Goal: Transaction & Acquisition: Book appointment/travel/reservation

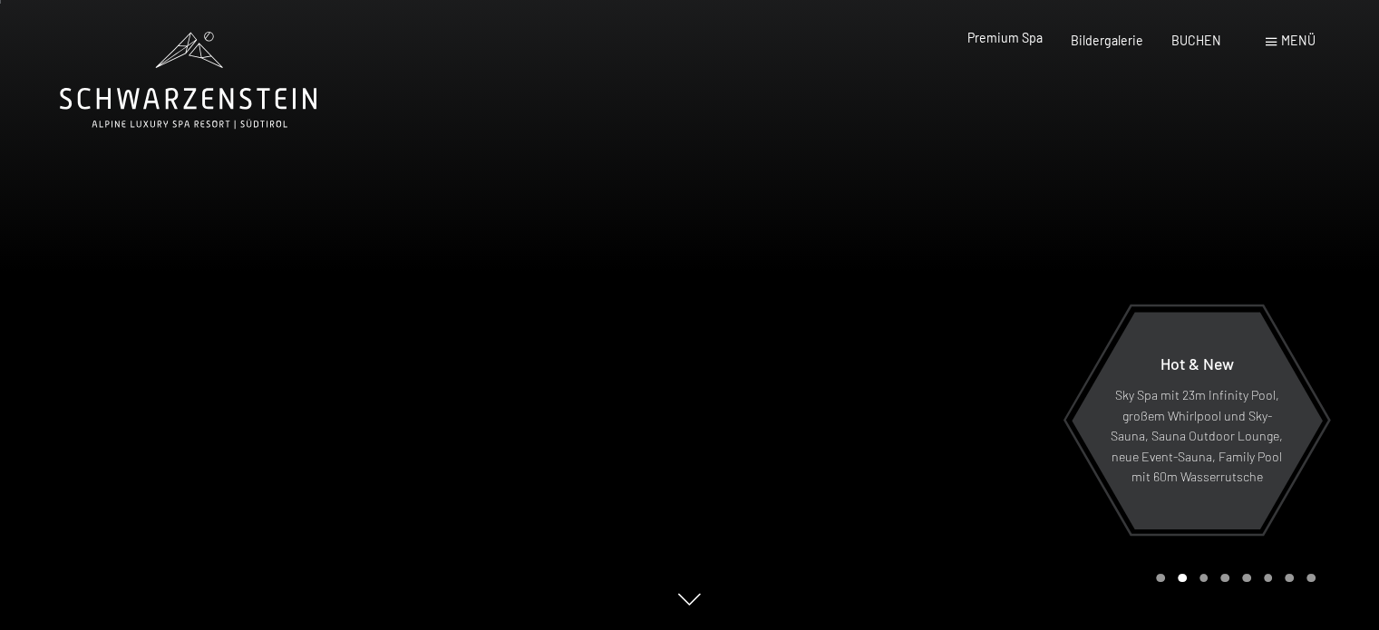
click at [1017, 43] on span "Premium Spa" at bounding box center [1005, 37] width 75 height 15
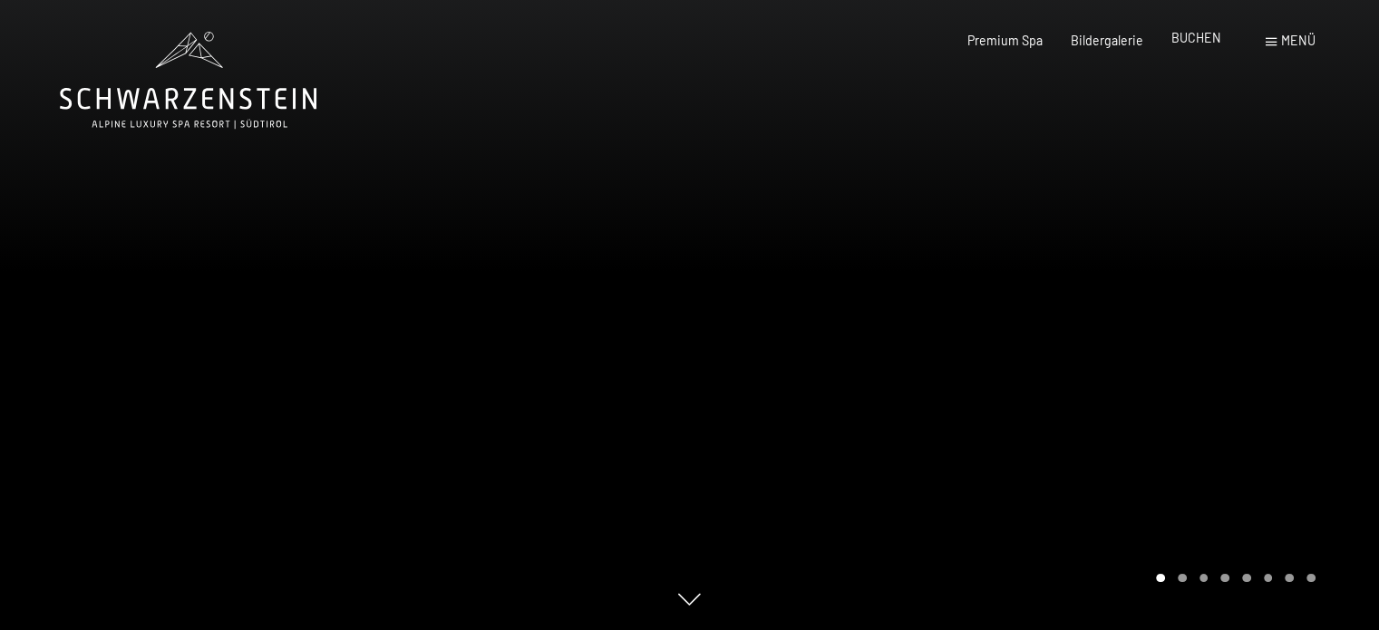
click at [1215, 37] on span "BUCHEN" at bounding box center [1197, 37] width 50 height 15
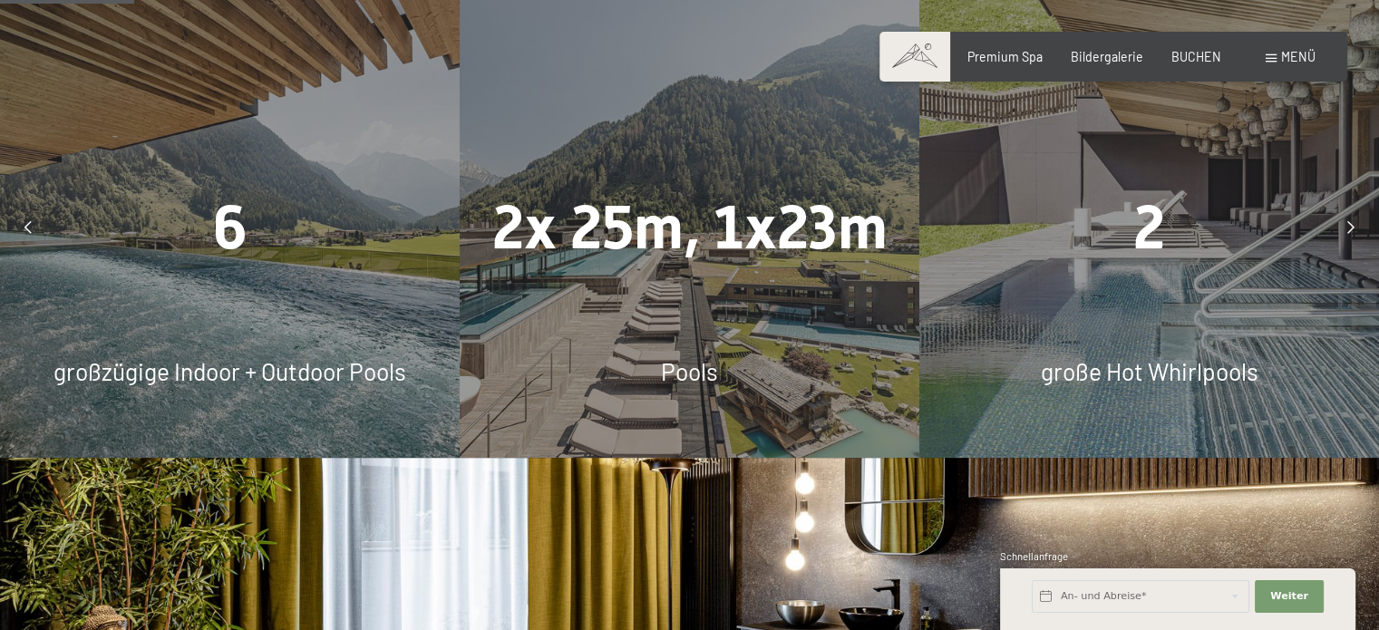
scroll to position [1106, 0]
click at [1204, 48] on div "Buchen Anfragen Premium Spa Bildergalerie BUCHEN Menü DE IT EN Gutschein Bilder…" at bounding box center [1113, 57] width 404 height 18
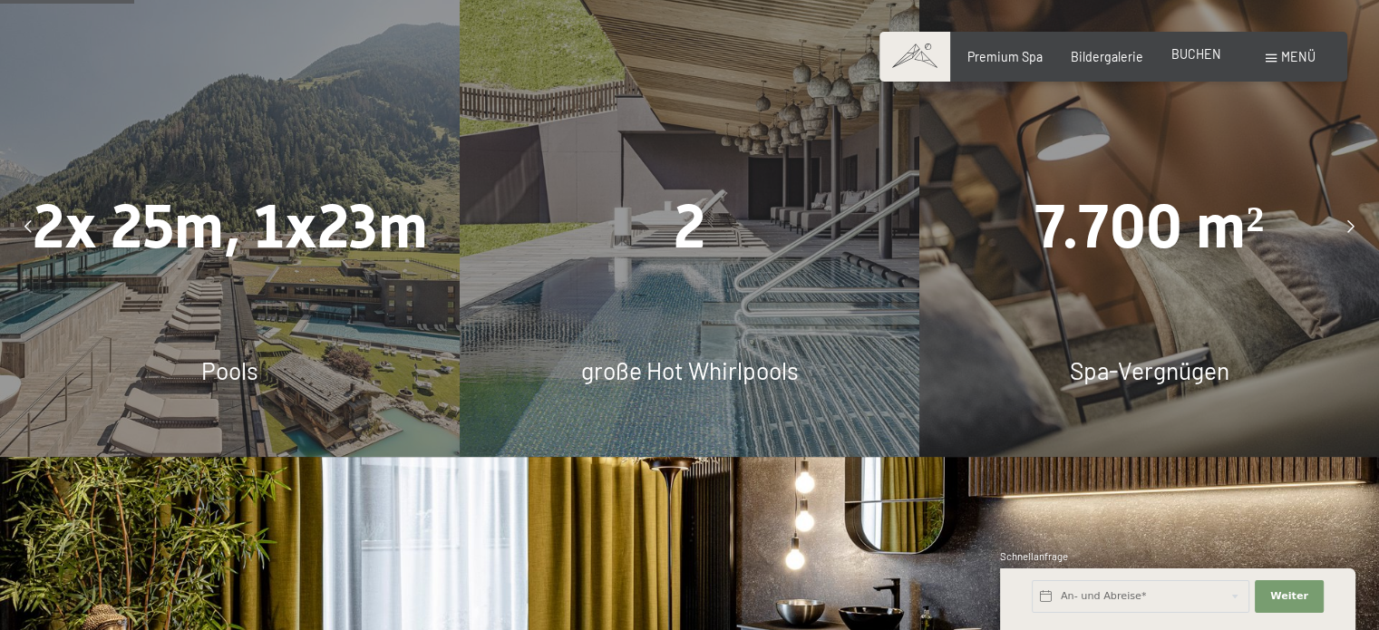
click at [1200, 54] on span "BUCHEN" at bounding box center [1197, 53] width 50 height 15
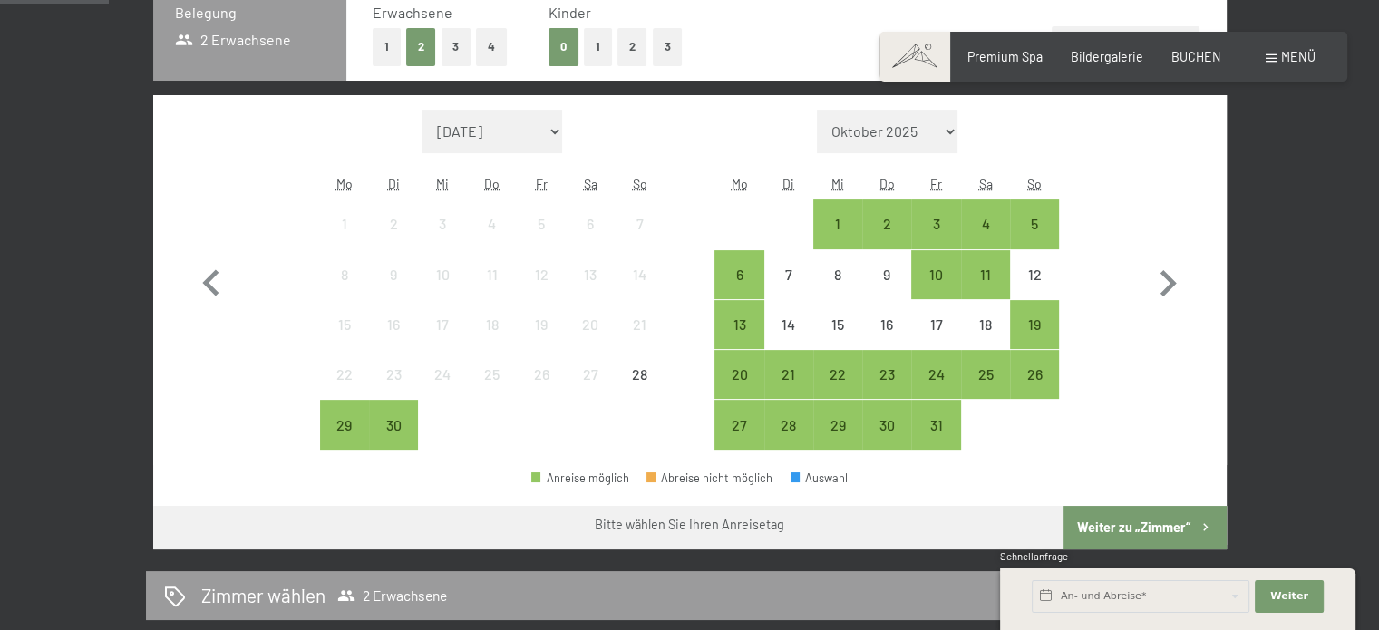
scroll to position [490, 0]
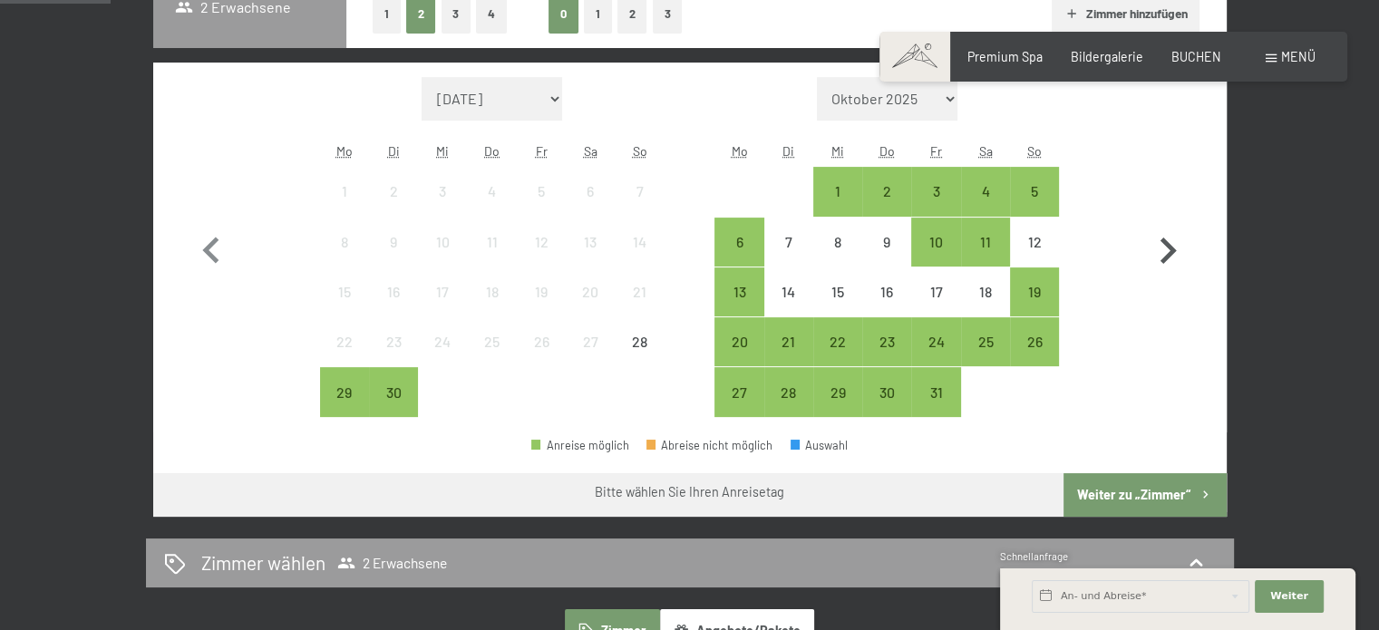
click at [1168, 246] on icon "button" at bounding box center [1169, 251] width 16 height 26
select select "2025-10-01"
select select "2025-11-01"
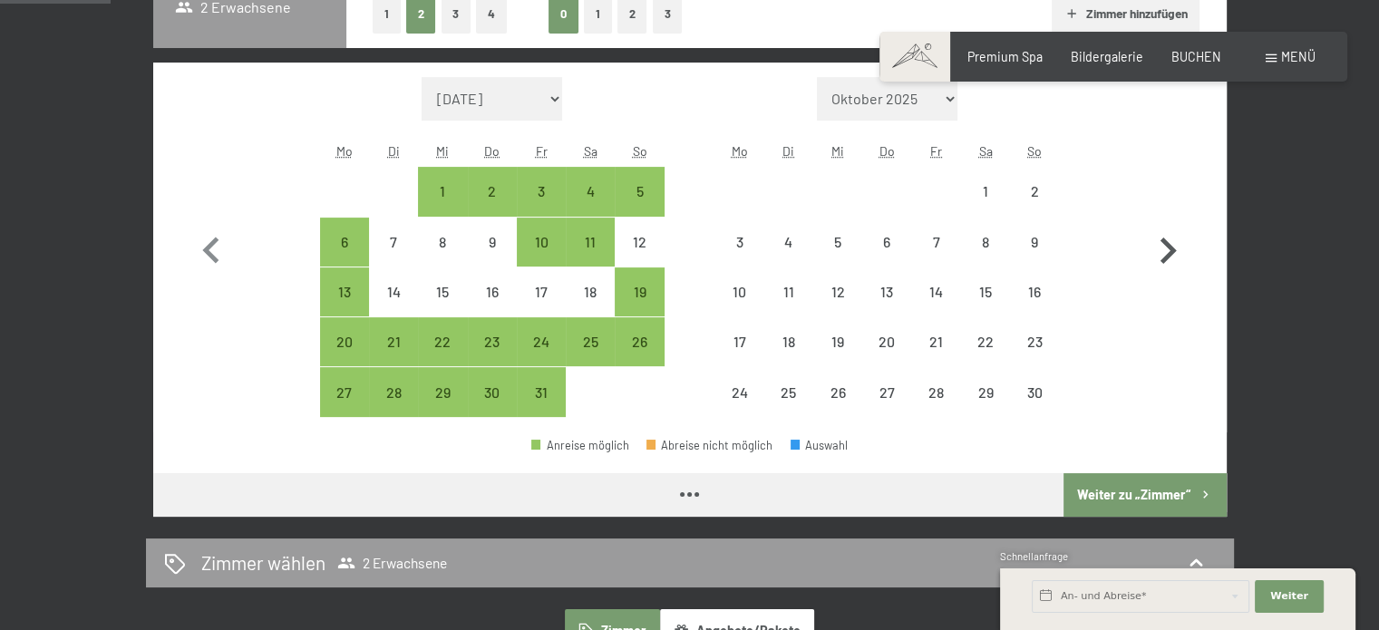
select select "2025-10-01"
select select "2025-11-01"
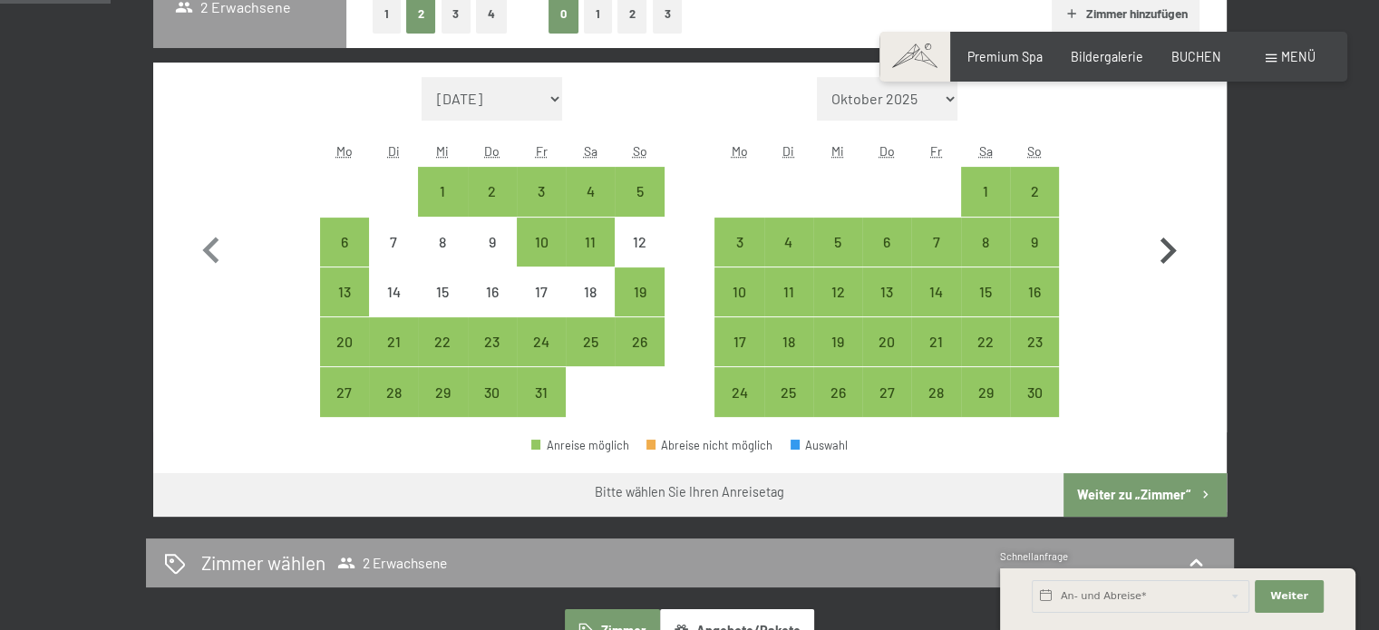
click at [1164, 258] on icon "button" at bounding box center [1169, 251] width 16 height 26
select select "2025-11-01"
select select "2025-12-01"
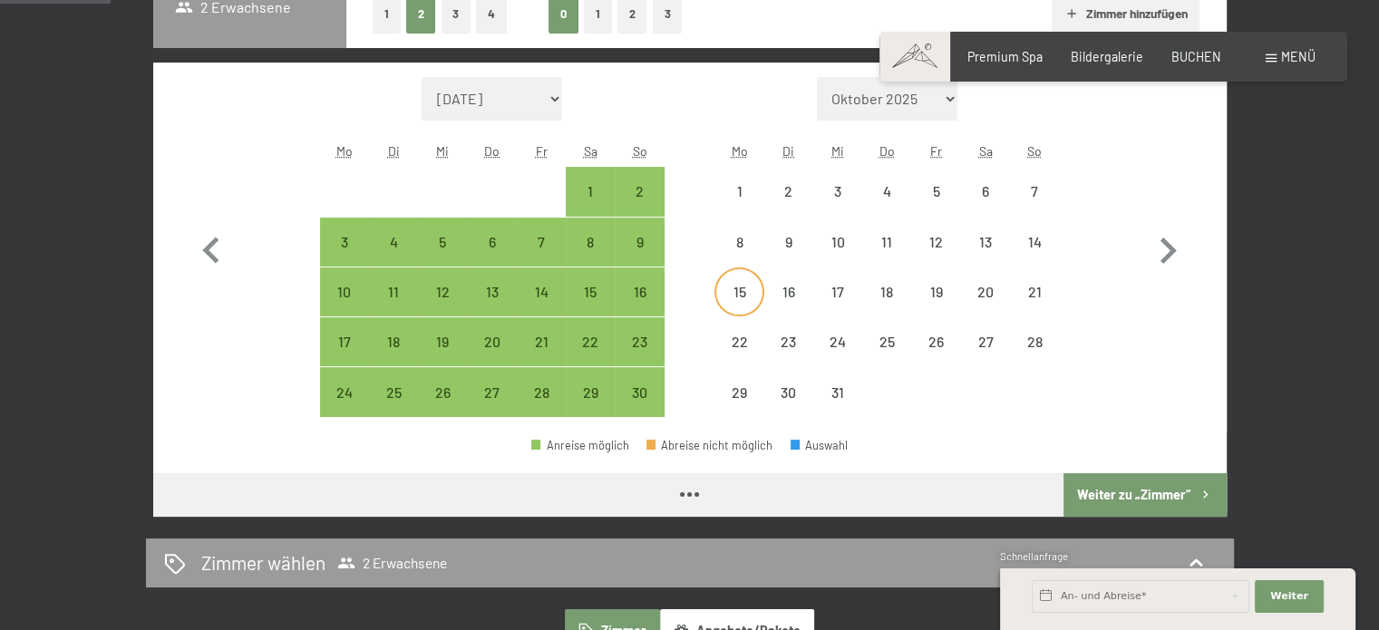
select select "2025-11-01"
select select "2025-12-01"
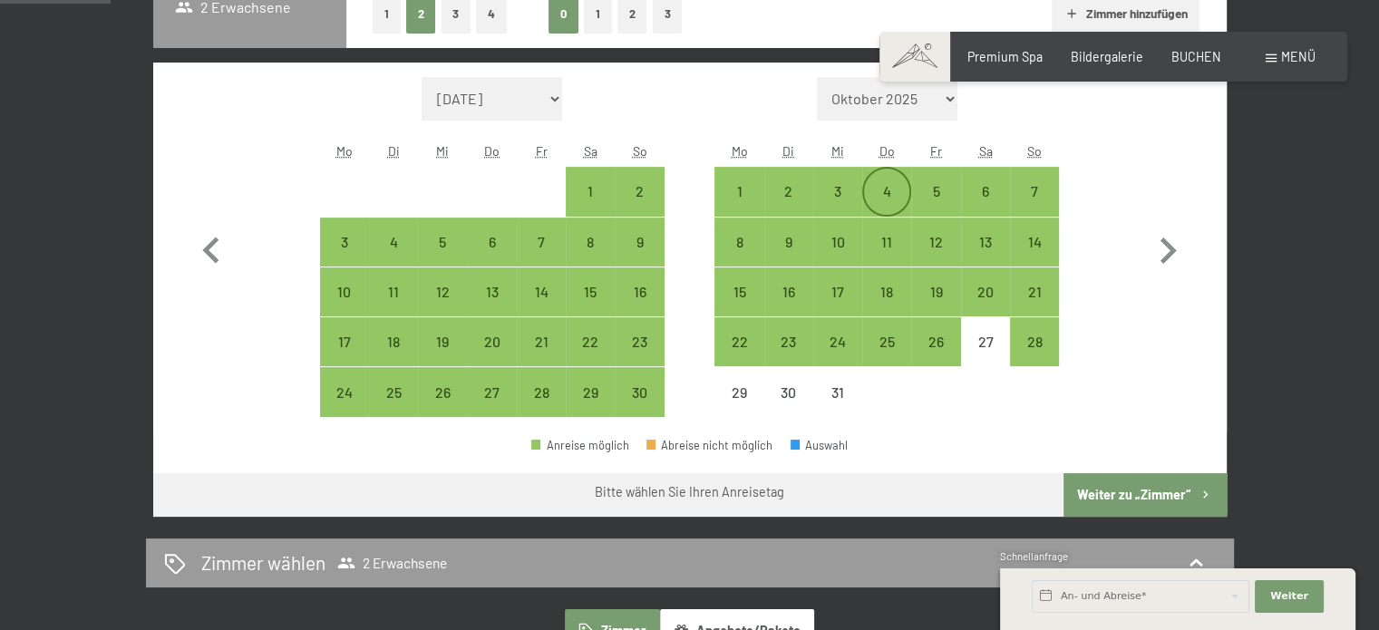
click at [890, 181] on div "4" at bounding box center [886, 191] width 45 height 45
select select "2025-11-01"
select select "2025-12-01"
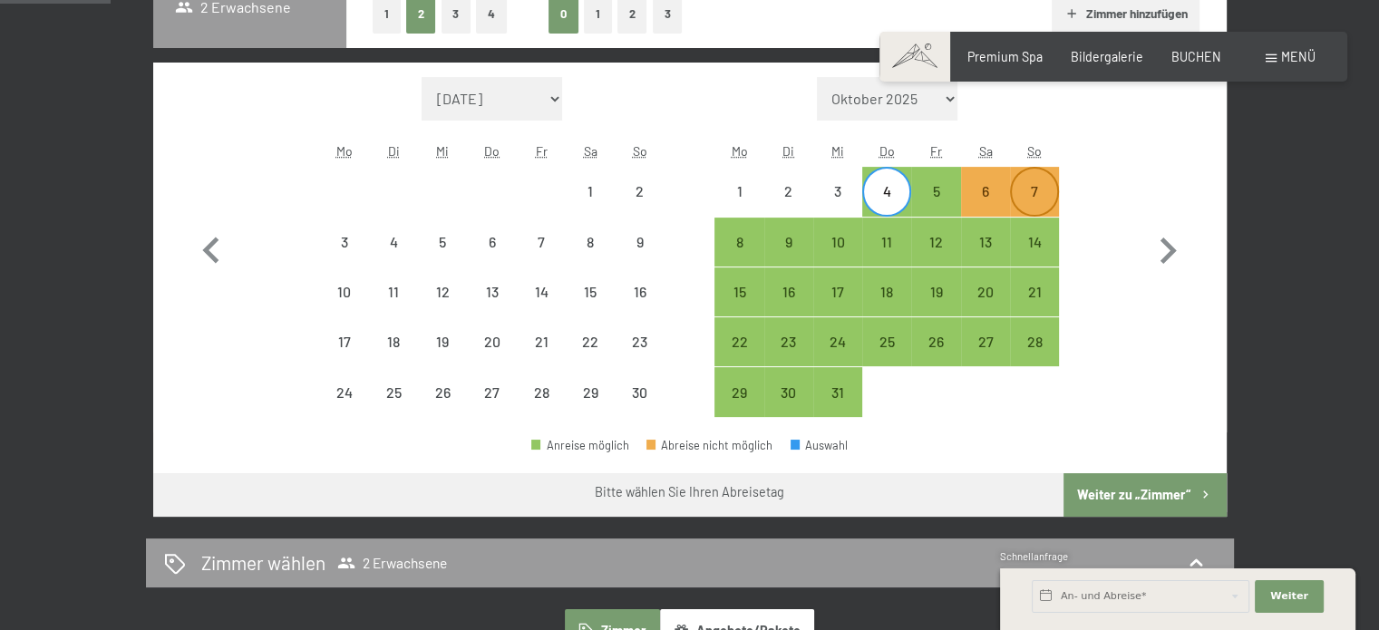
click at [1033, 184] on div "7" at bounding box center [1034, 206] width 45 height 45
select select "2025-11-01"
select select "2025-12-01"
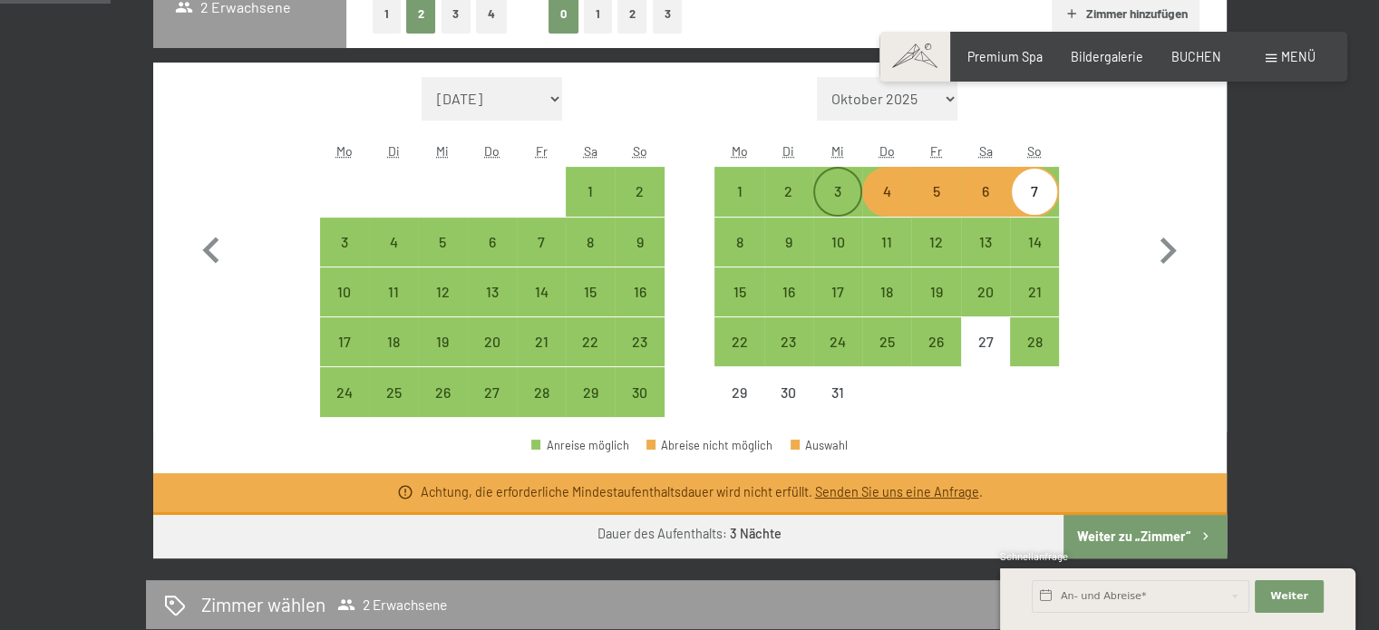
click at [841, 187] on div "3" at bounding box center [837, 206] width 45 height 45
select select "2025-11-01"
select select "2025-12-01"
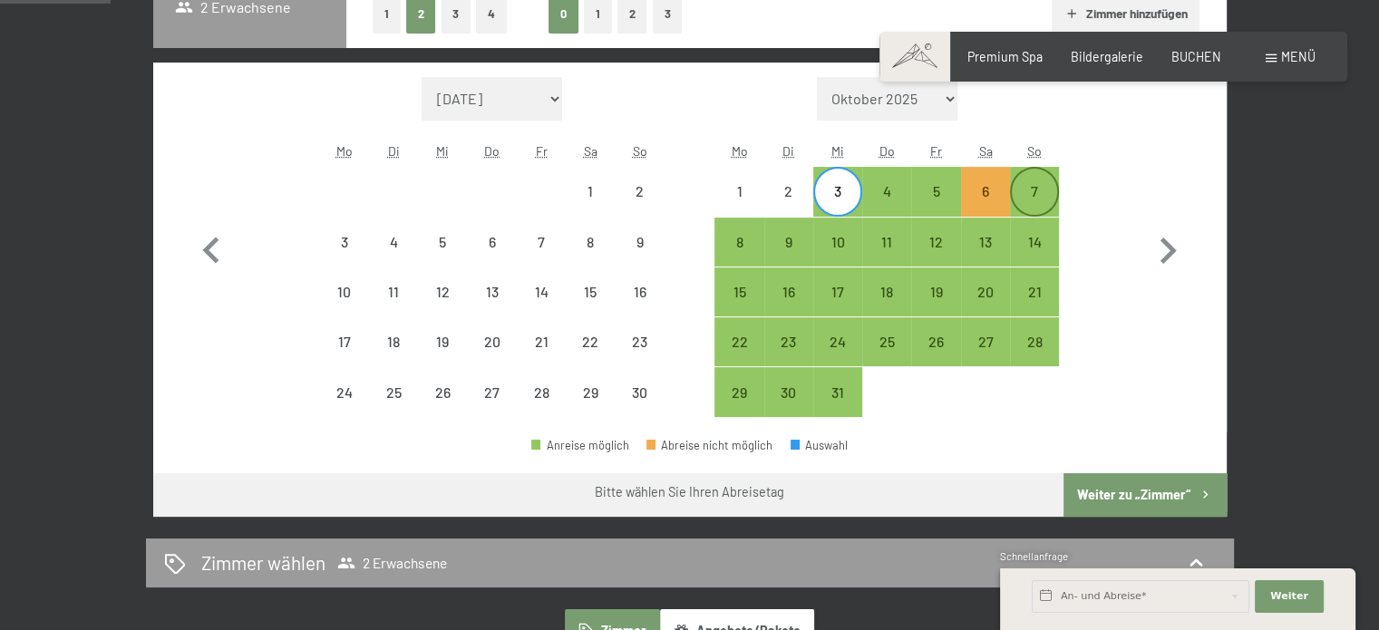
click at [1027, 184] on div "7" at bounding box center [1034, 206] width 45 height 45
select select "2025-11-01"
select select "2025-12-01"
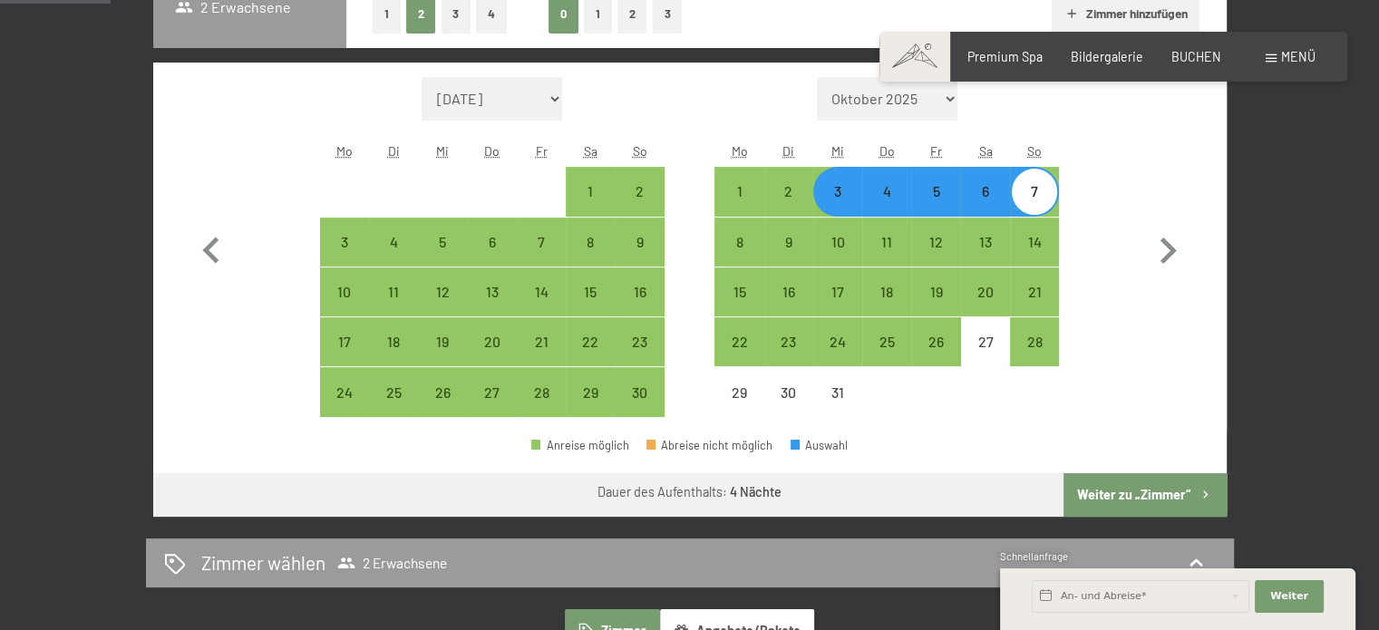
click at [888, 203] on div "4" at bounding box center [886, 206] width 45 height 45
select select "2025-11-01"
select select "2025-12-01"
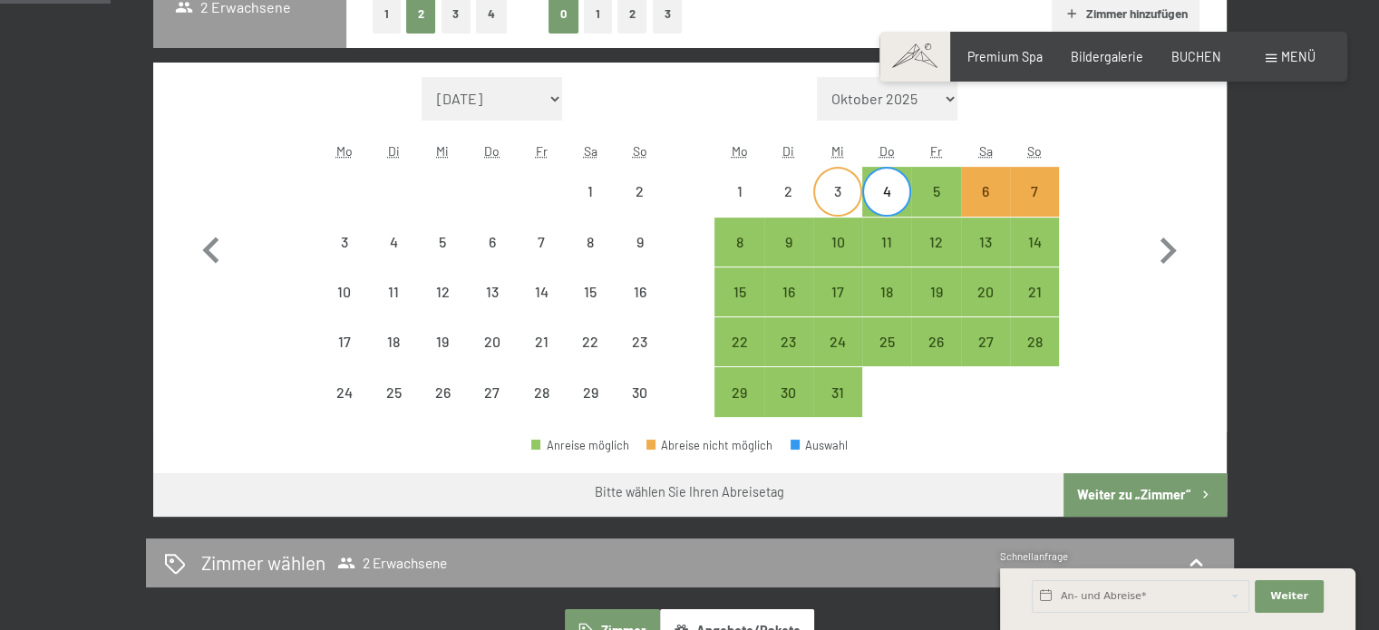
click at [837, 189] on div "3" at bounding box center [837, 206] width 45 height 45
select select "2025-11-01"
select select "2025-12-01"
click at [1026, 177] on div "7" at bounding box center [1034, 191] width 45 height 45
select select "2025-11-01"
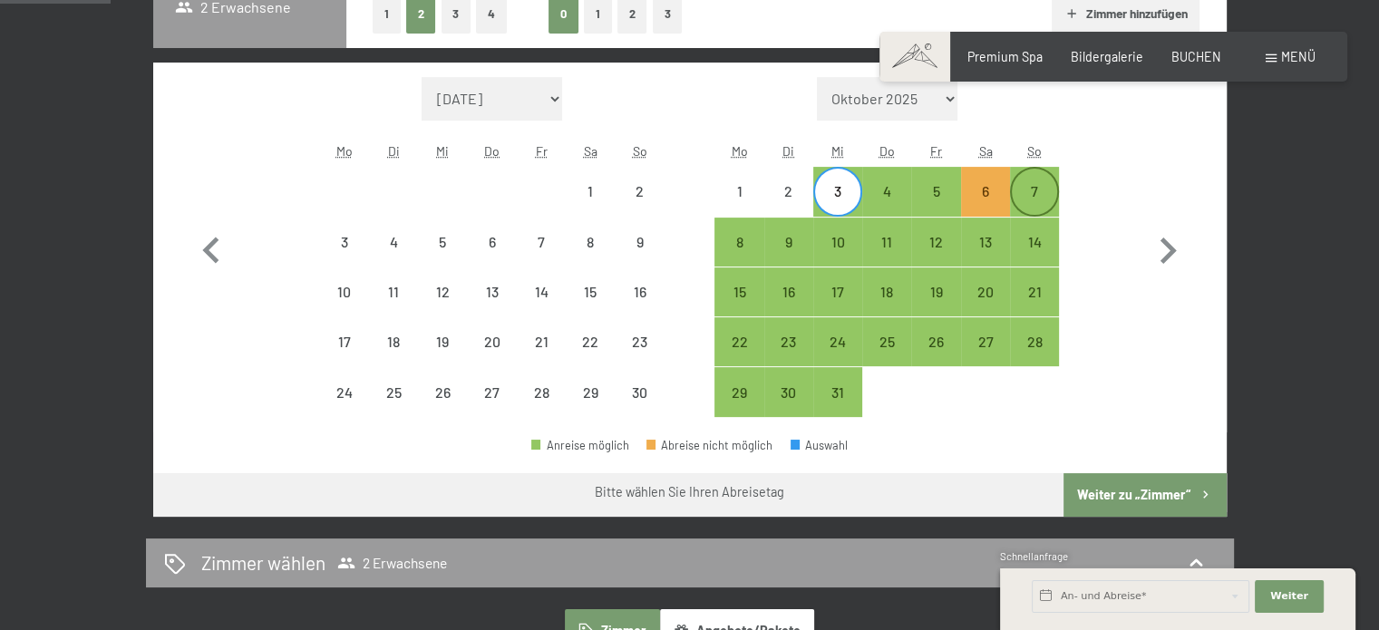
select select "2025-12-01"
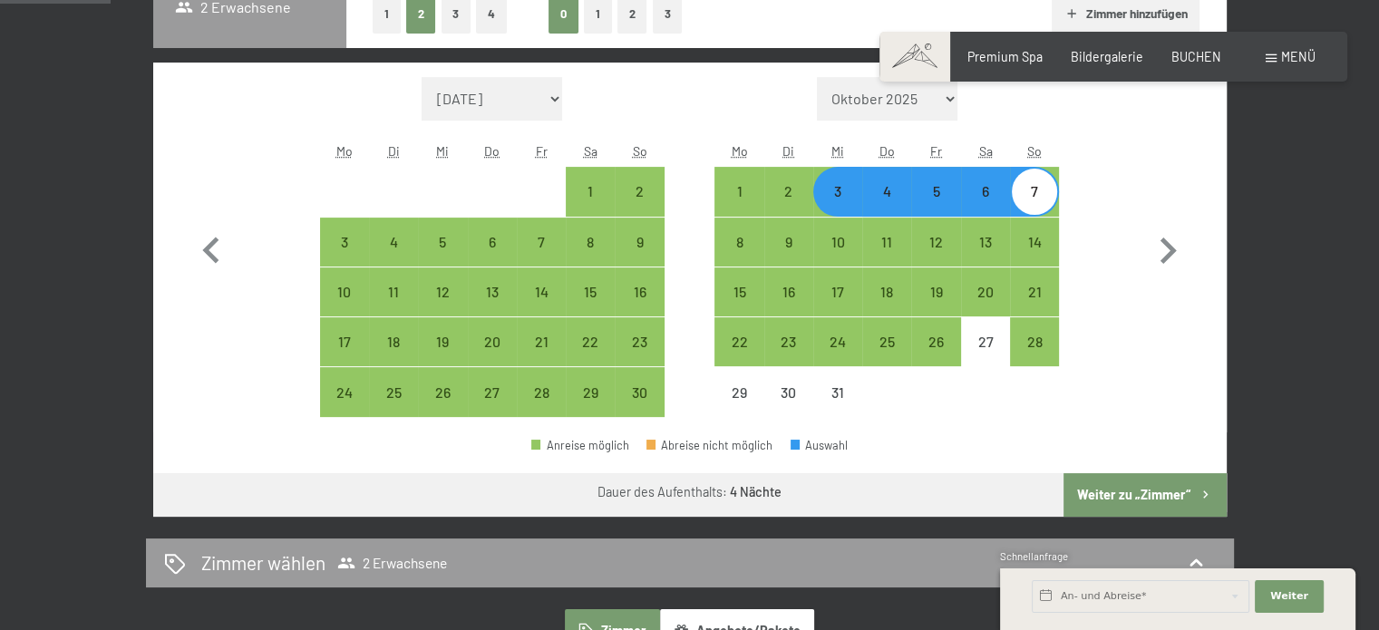
click at [1107, 491] on button "Weiter zu „Zimmer“" at bounding box center [1145, 495] width 162 height 44
select select "2025-11-01"
select select "2025-12-01"
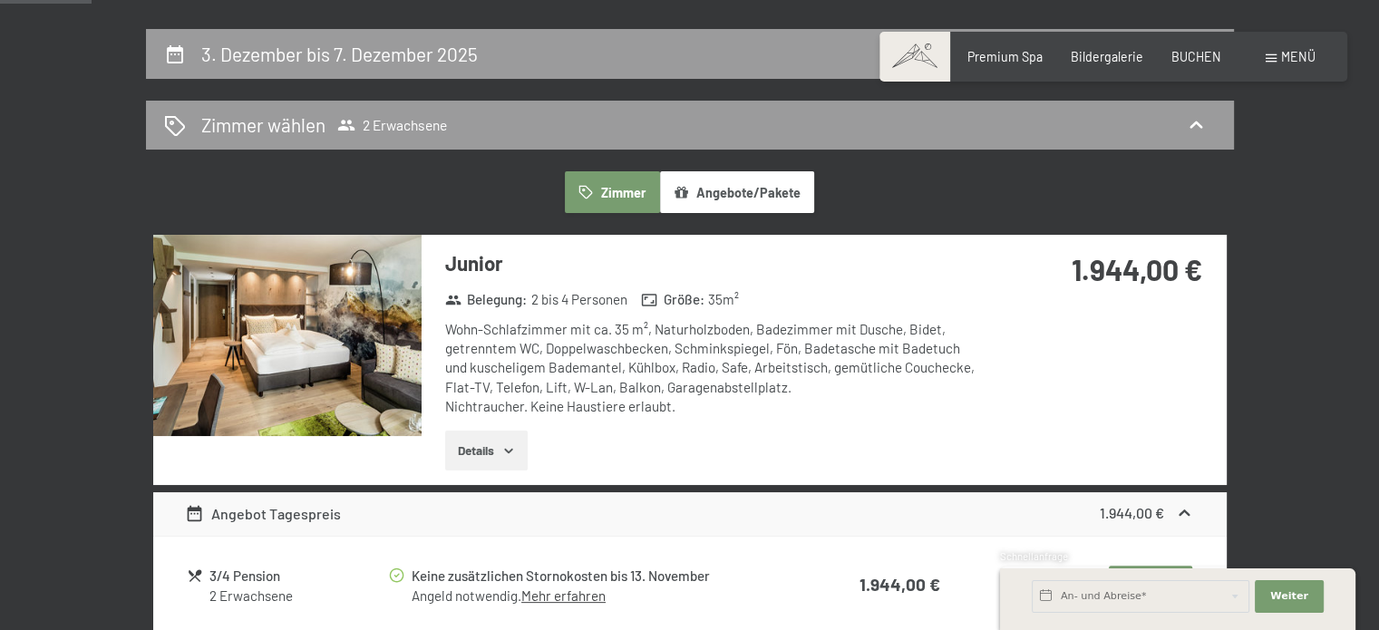
scroll to position [354, 0]
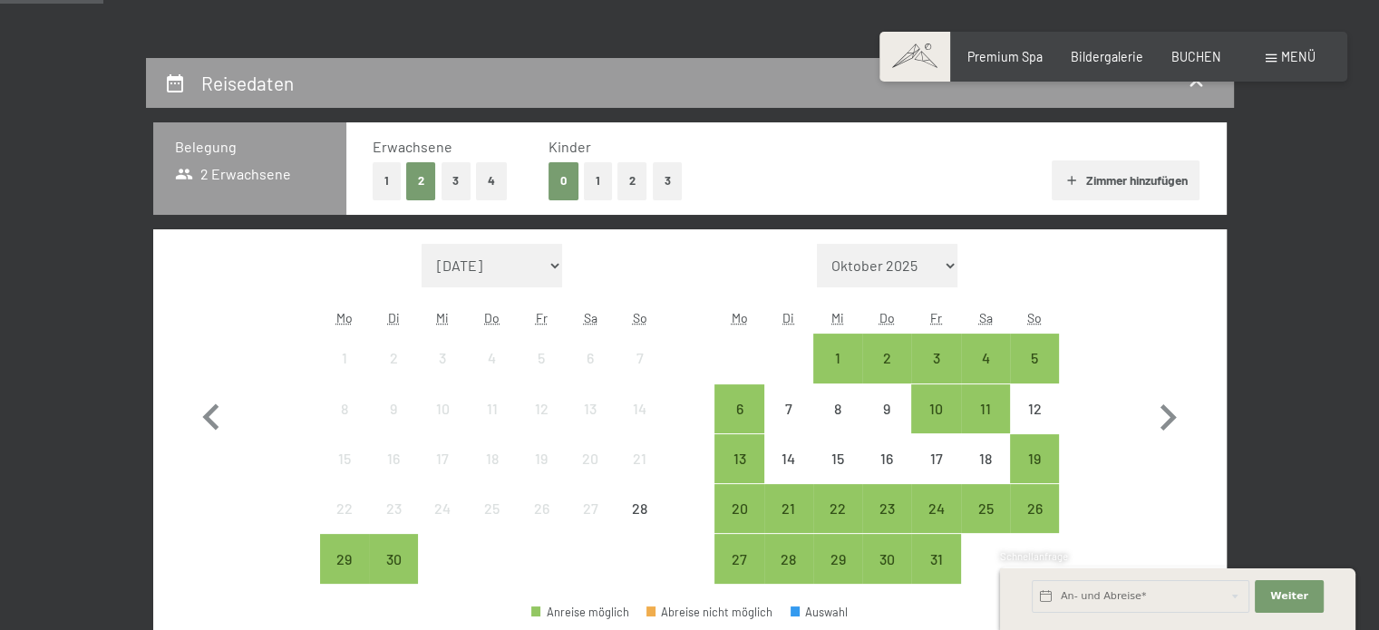
scroll to position [464, 0]
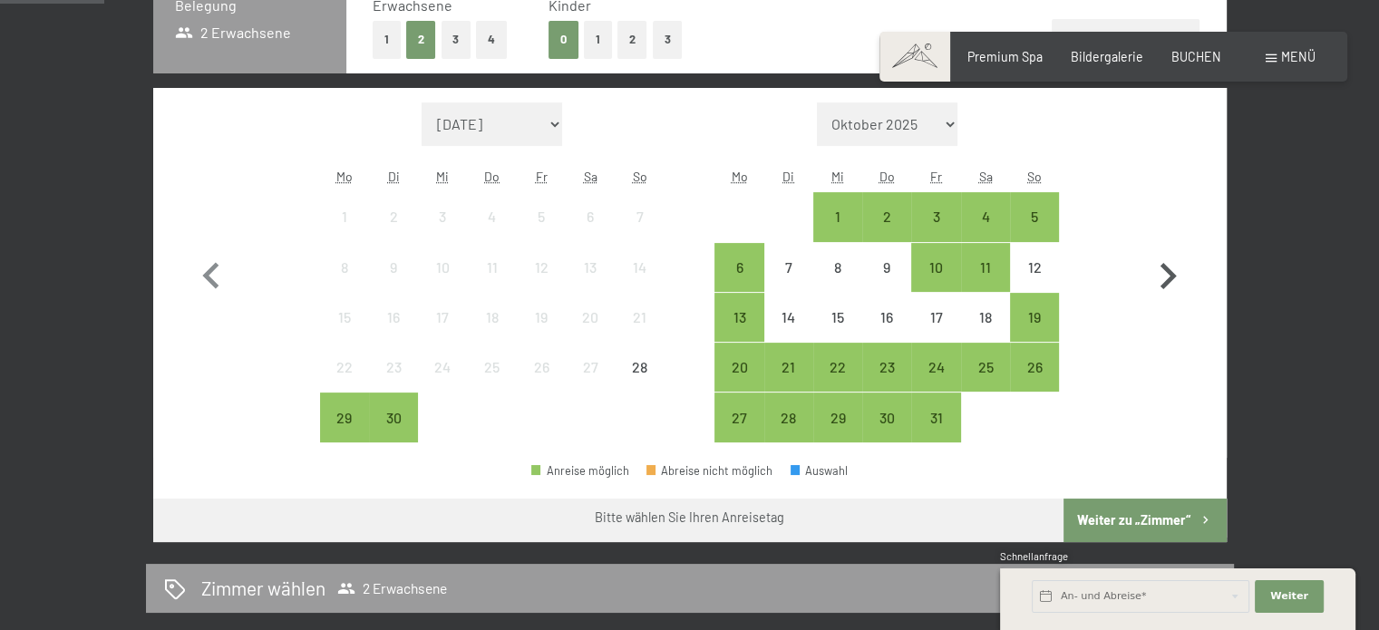
click at [1177, 268] on icon "button" at bounding box center [1168, 276] width 53 height 53
select select "2025-10-01"
select select "2025-11-01"
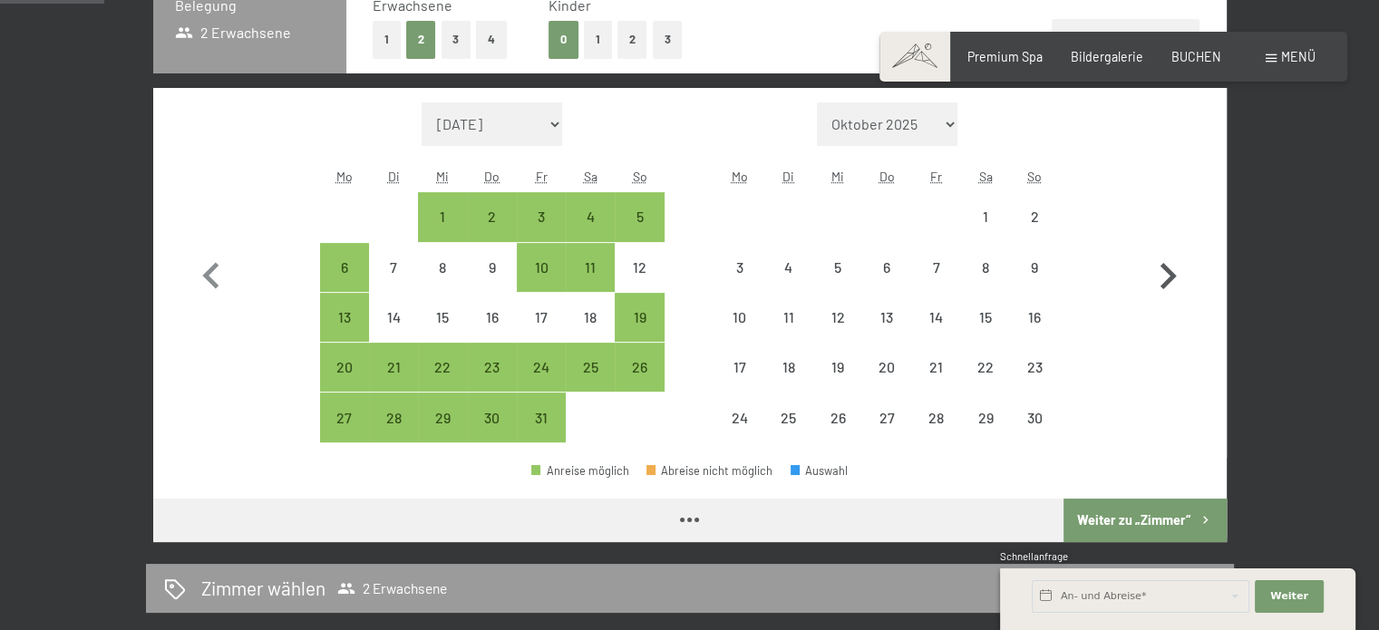
select select "2025-10-01"
select select "2025-11-01"
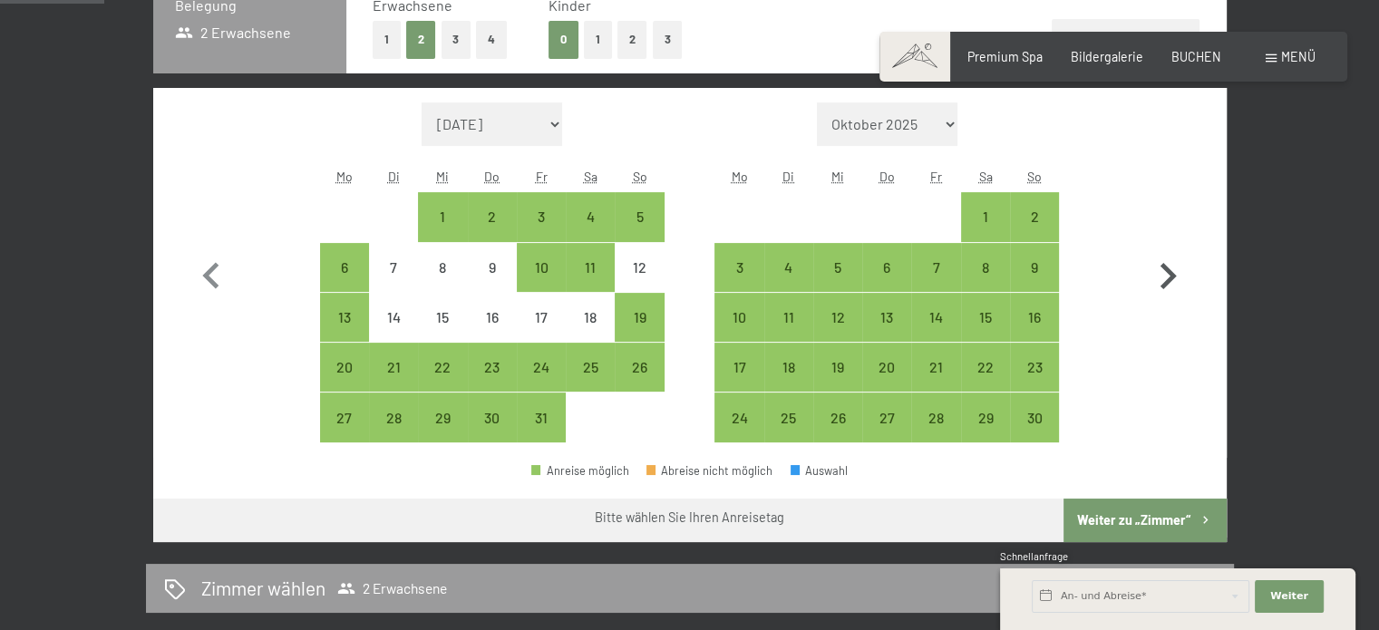
click at [1177, 268] on icon "button" at bounding box center [1168, 276] width 53 height 53
select select "2025-11-01"
select select "2025-12-01"
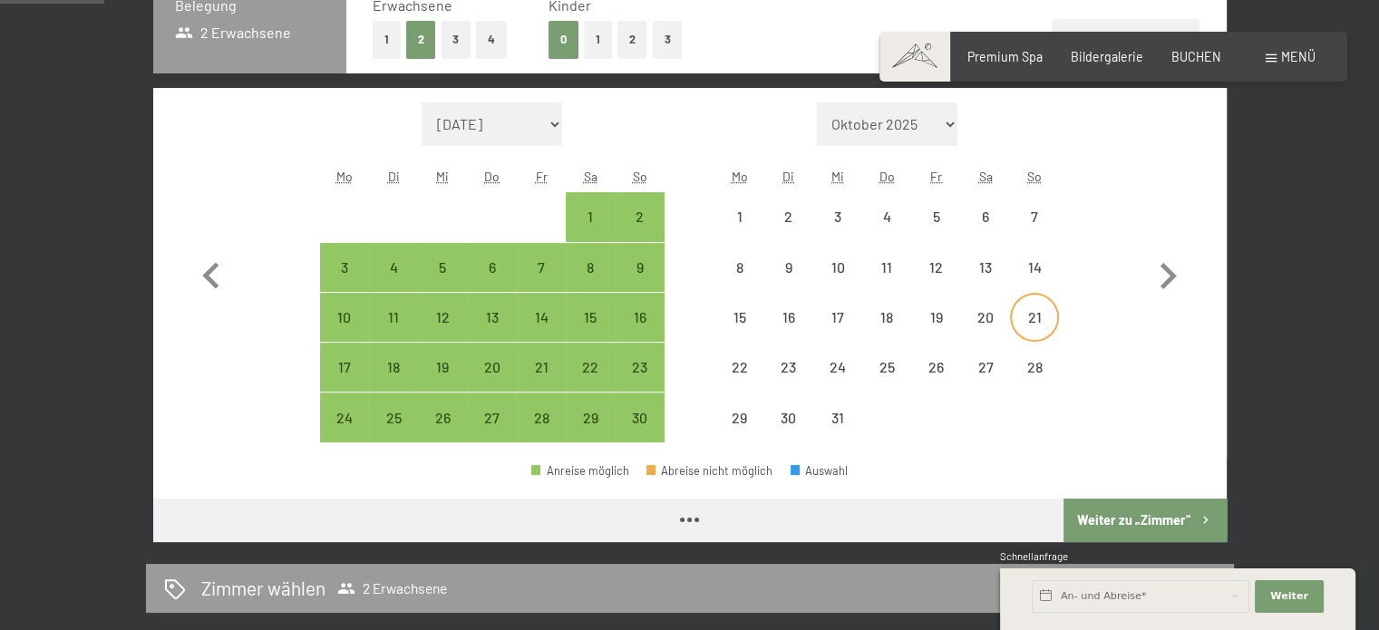
select select "2025-11-01"
select select "2025-12-01"
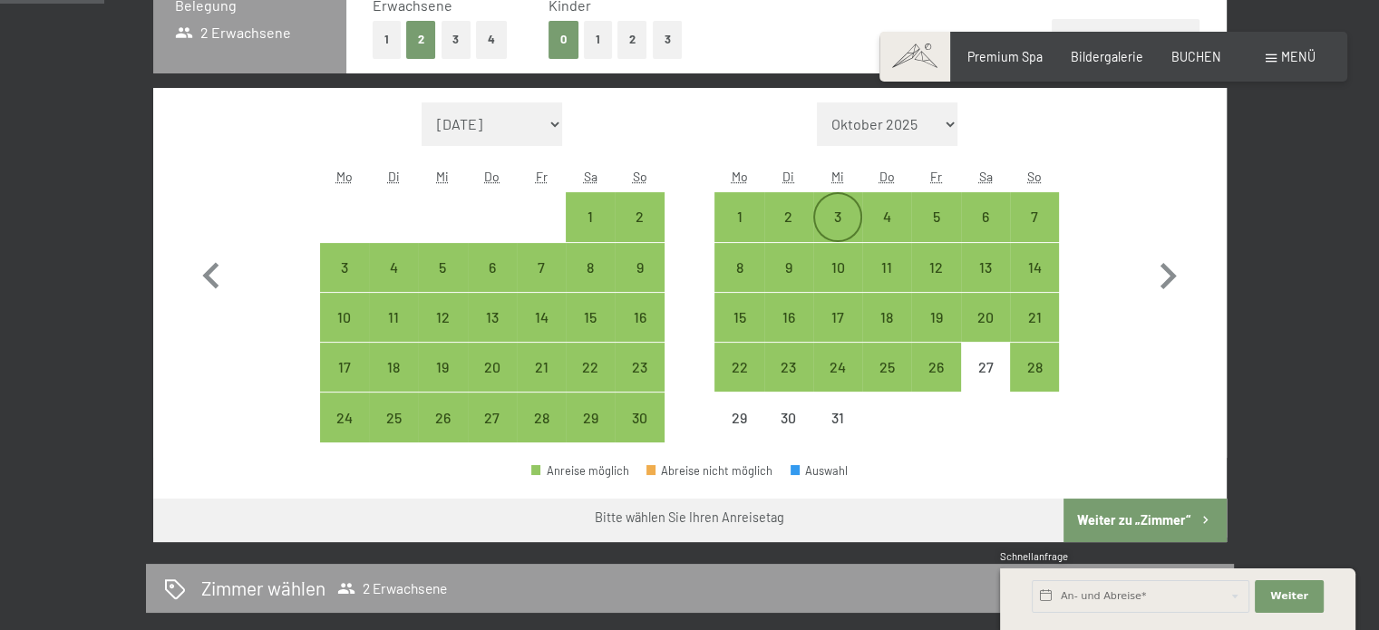
click at [841, 209] on div "3" at bounding box center [837, 231] width 45 height 45
select select "2025-11-01"
select select "2025-12-01"
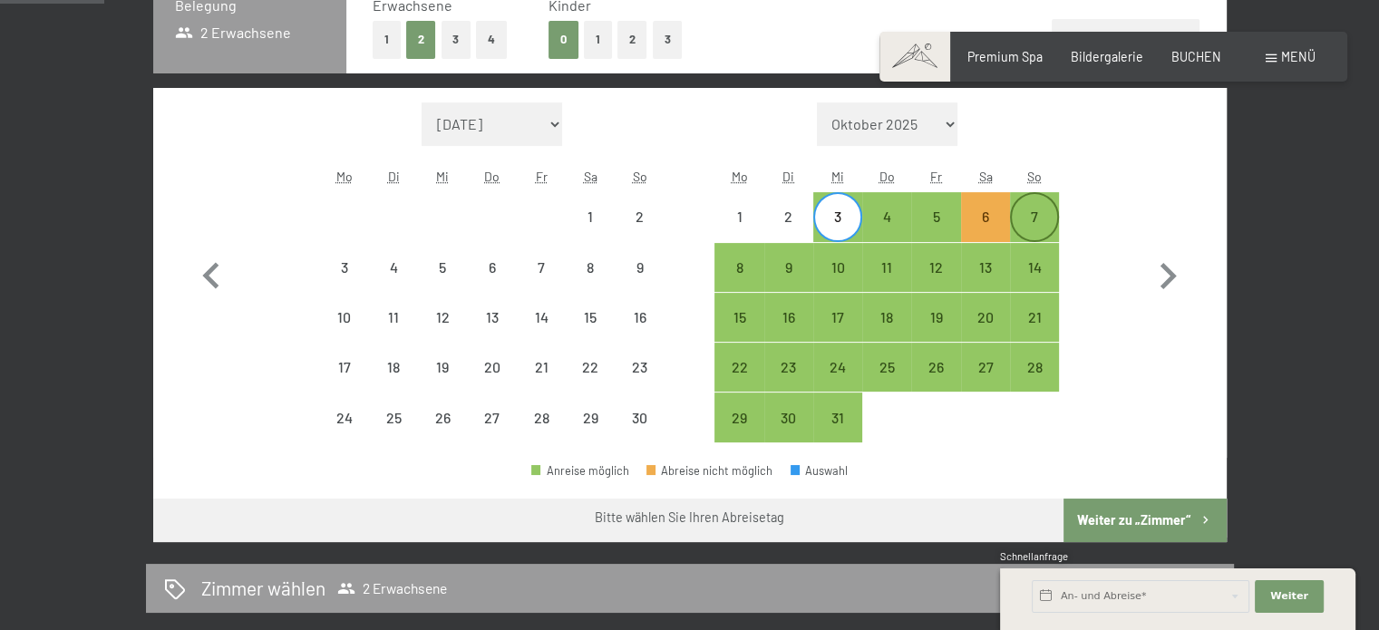
click at [1030, 209] on div "7" at bounding box center [1034, 231] width 45 height 45
select select "2025-11-01"
select select "2025-12-01"
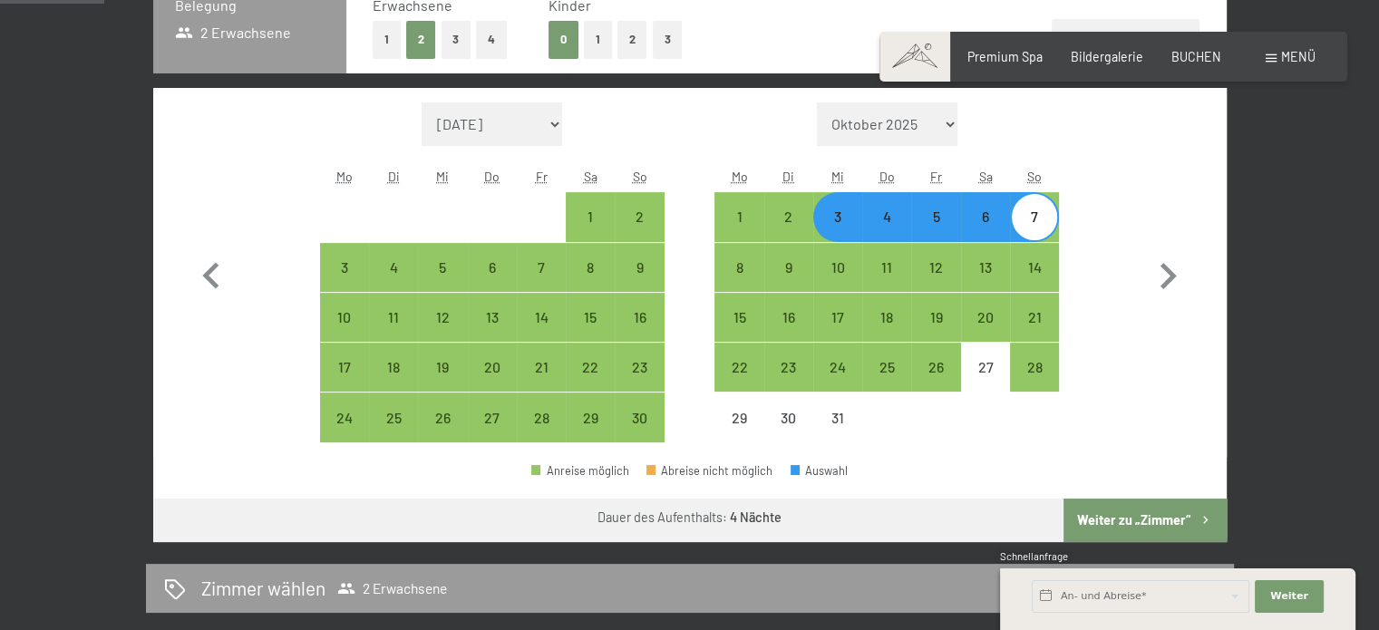
click at [1132, 520] on button "Weiter zu „Zimmer“" at bounding box center [1145, 521] width 162 height 44
select select "2025-11-01"
select select "2025-12-01"
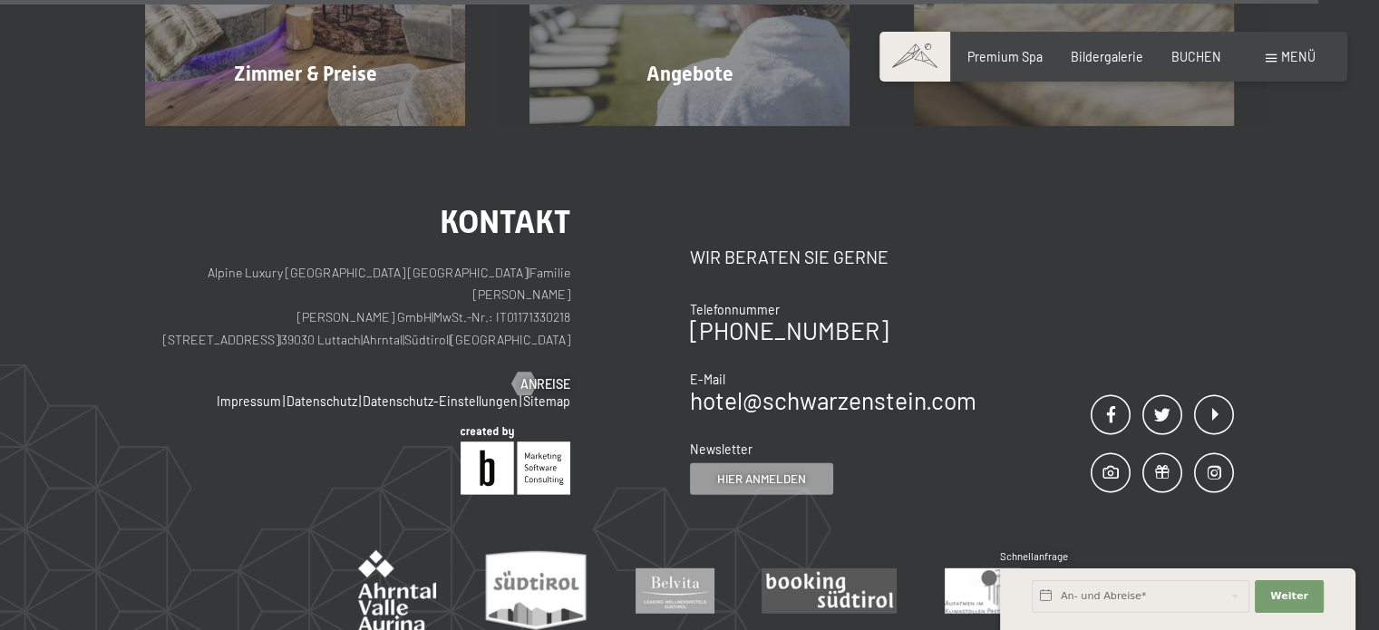
scroll to position [5122, 0]
